Goal: Information Seeking & Learning: Learn about a topic

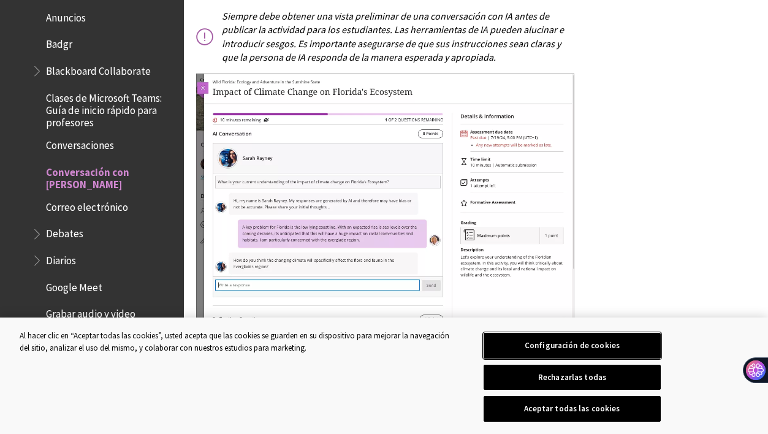
scroll to position [1660, 0]
click at [91, 136] on span "Conversaciones" at bounding box center [80, 144] width 68 height 17
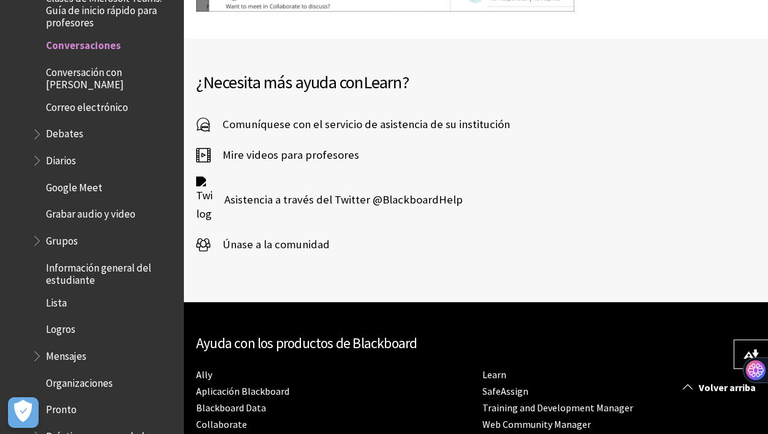
scroll to position [2993, 0]
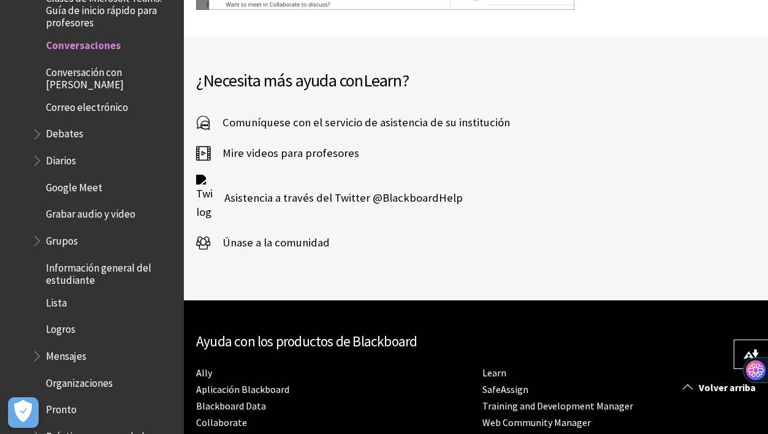
click at [72, 62] on span "Conversación con [PERSON_NAME]" at bounding box center [110, 76] width 129 height 29
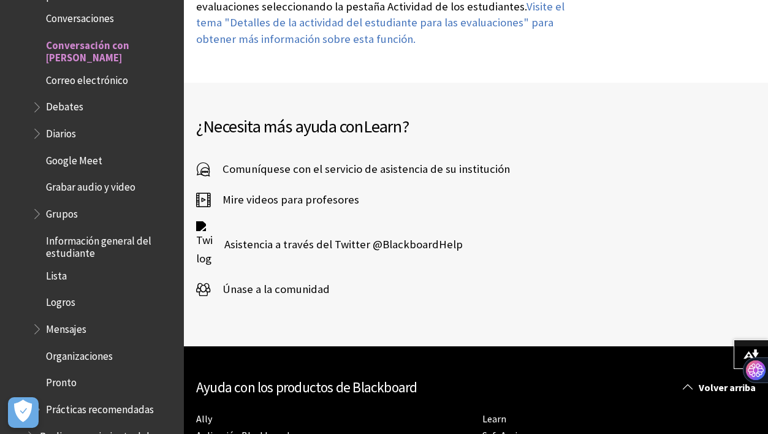
scroll to position [4314, 0]
